Goal: Navigation & Orientation: Find specific page/section

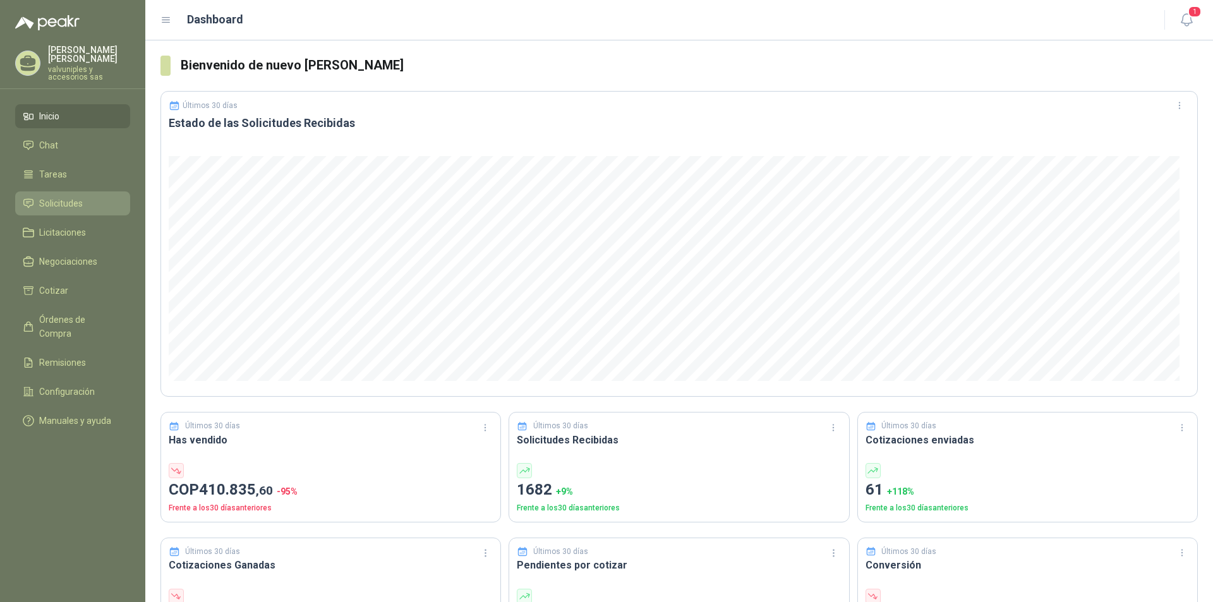
click at [52, 196] on span "Solicitudes" at bounding box center [61, 203] width 44 height 14
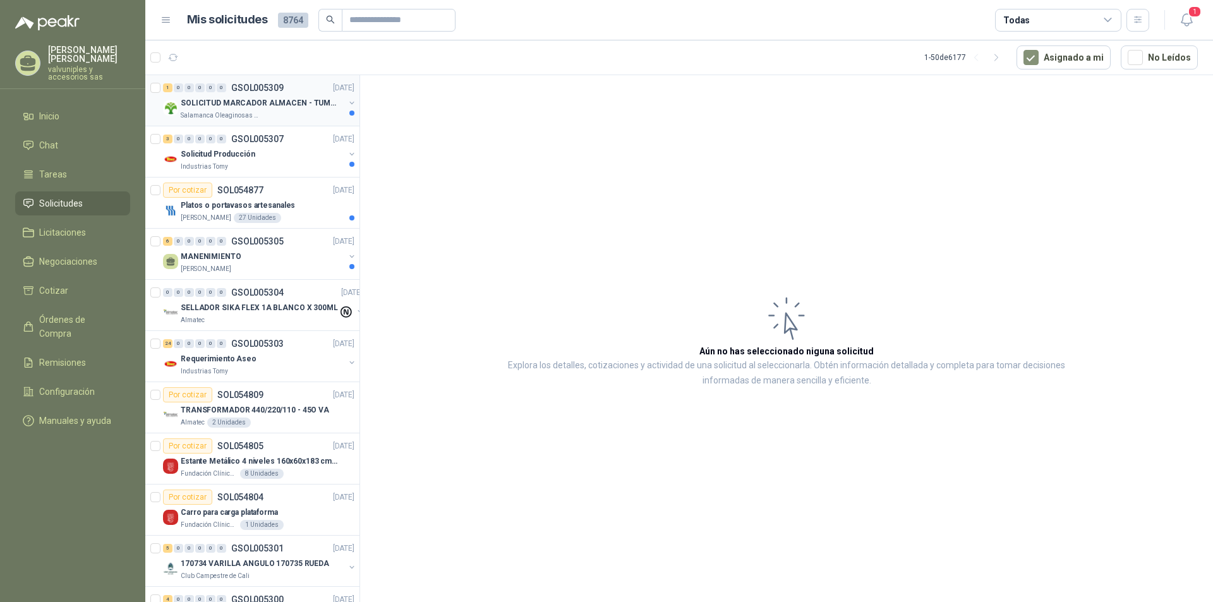
click at [258, 101] on p "SOLICITUD MARCADOR ALMACEN - TUMACO" at bounding box center [259, 103] width 157 height 12
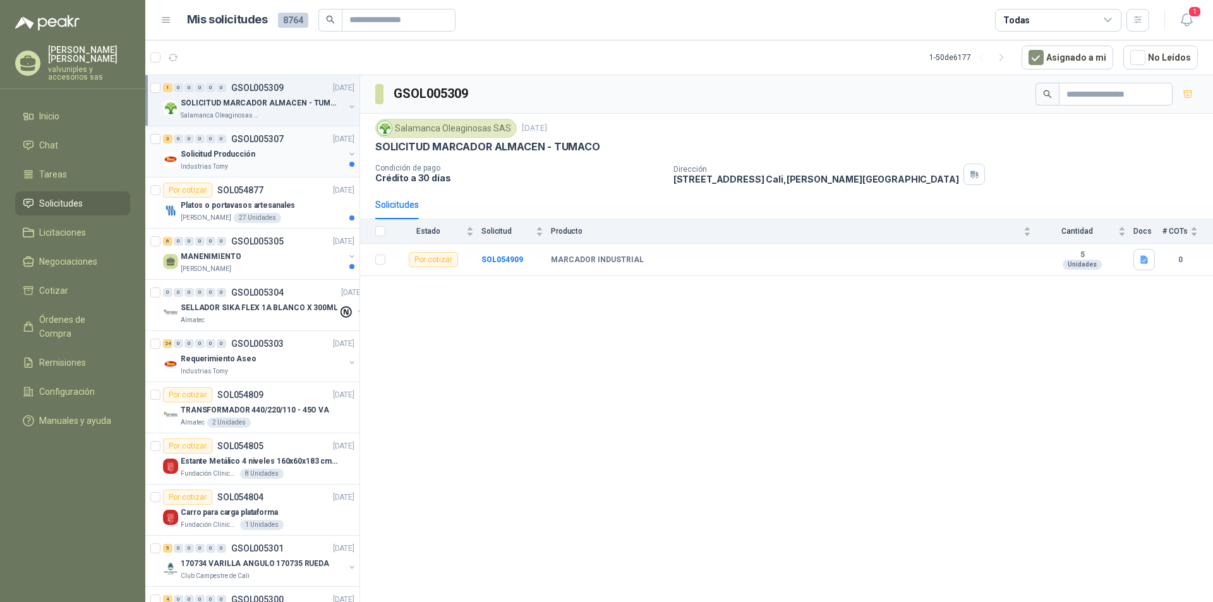
click at [215, 156] on p "Solicitud Producción" at bounding box center [218, 154] width 75 height 12
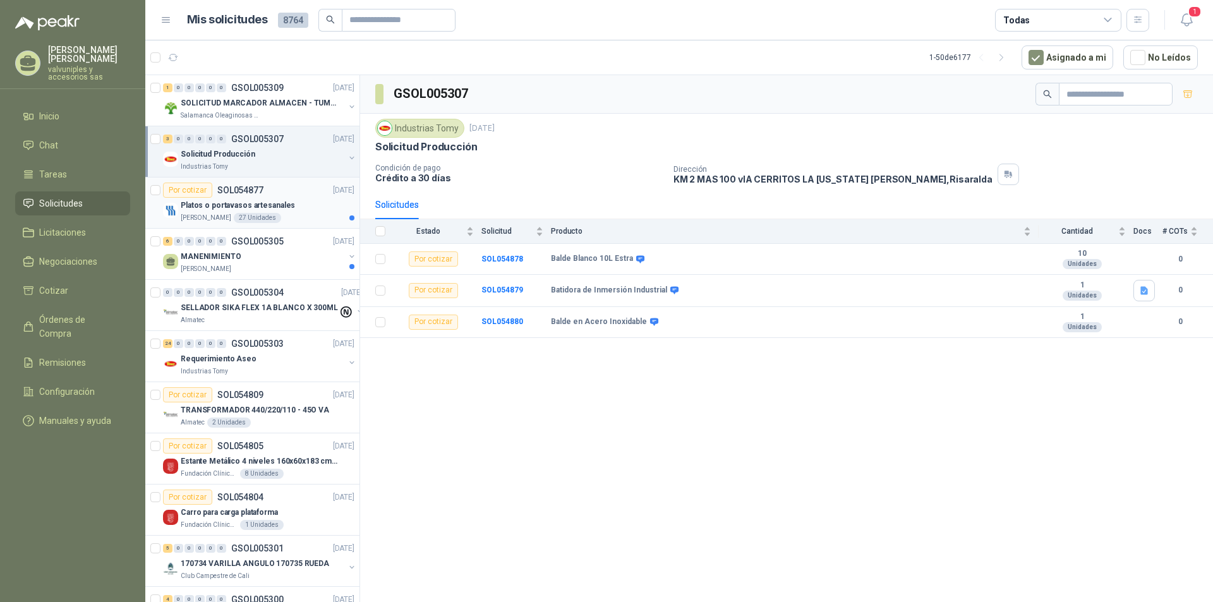
click at [219, 206] on p "Platos o portavasos artesanales" at bounding box center [238, 206] width 114 height 12
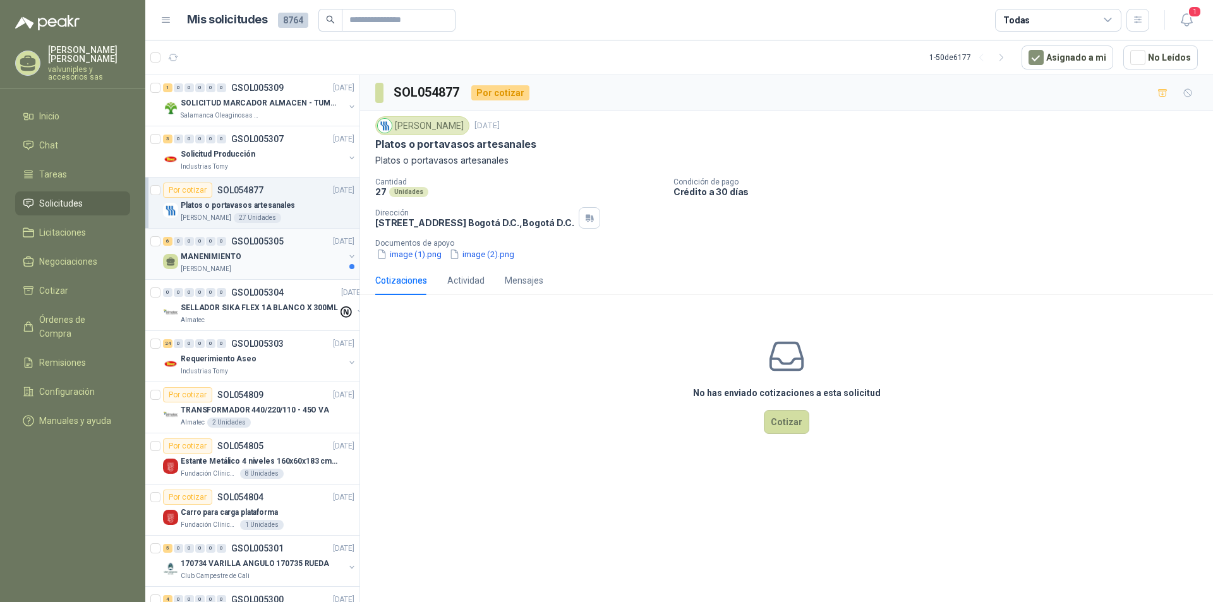
click at [215, 253] on p "MANENIMIENTO" at bounding box center [211, 257] width 61 height 12
